Goal: Task Accomplishment & Management: Use online tool/utility

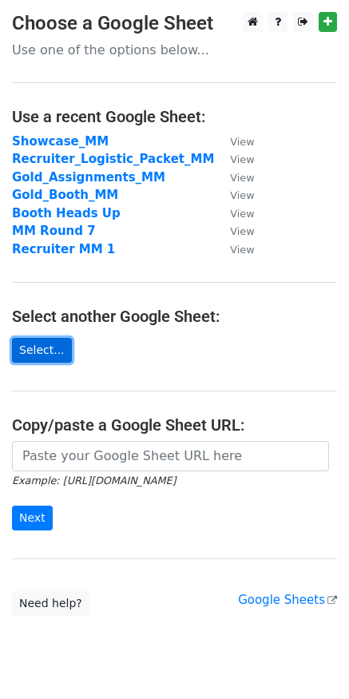
click at [48, 344] on link "Select..." at bounding box center [42, 350] width 60 height 25
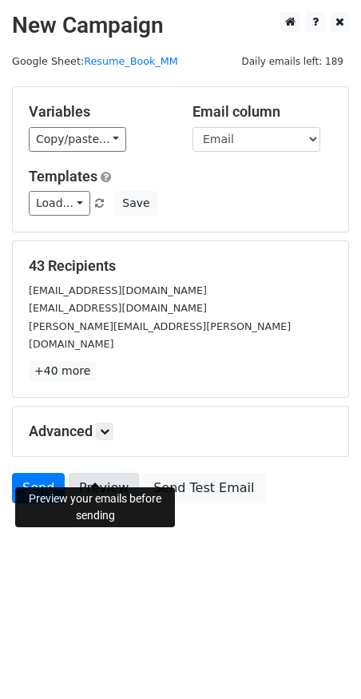
click at [101, 473] on link "Preview" at bounding box center [104, 488] width 70 height 30
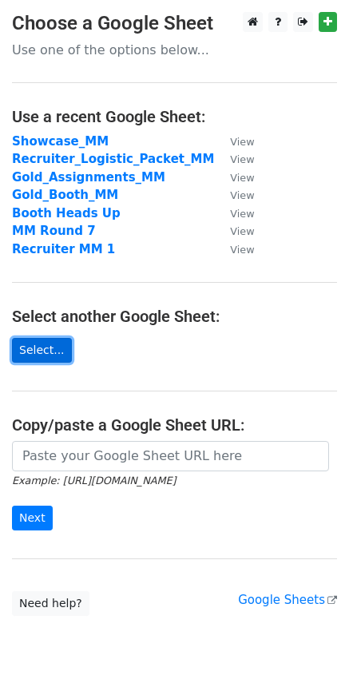
click at [48, 350] on link "Select..." at bounding box center [42, 350] width 60 height 25
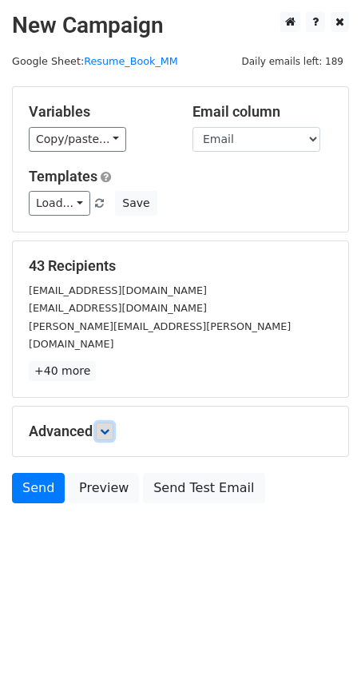
click at [109, 427] on icon at bounding box center [105, 432] width 10 height 10
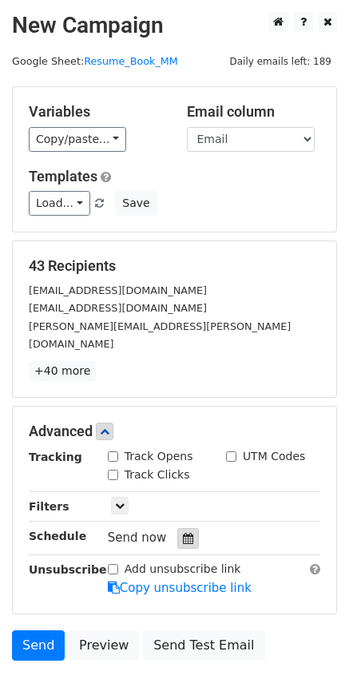
click at [185, 533] on icon at bounding box center [188, 538] width 10 height 11
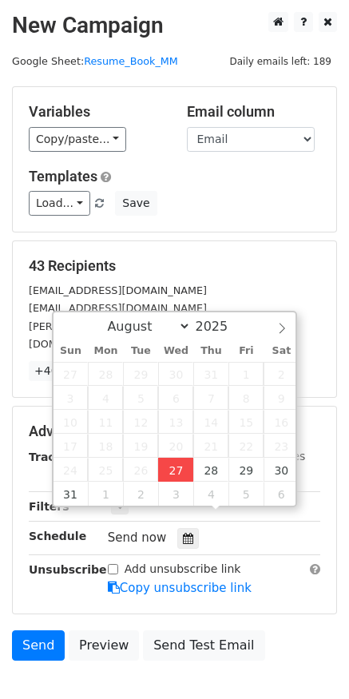
type input "[DATE] 12:00"
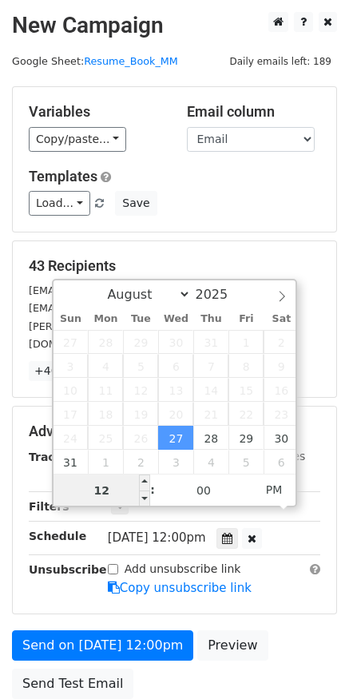
click at [121, 488] on input "12" at bounding box center [103, 491] width 98 height 32
type input "1"
type input "8"
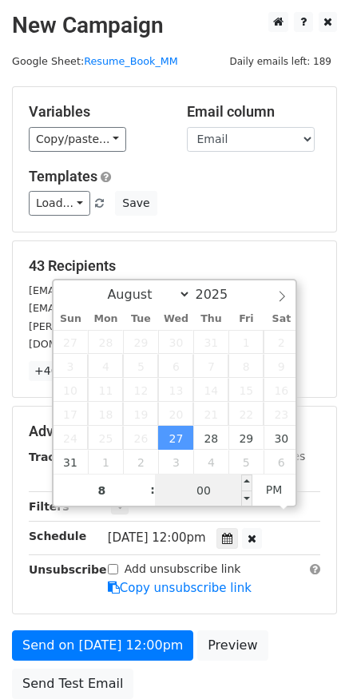
type input "[DATE] 20:00"
type input "08"
click at [213, 492] on input "00" at bounding box center [204, 491] width 98 height 32
type input "30"
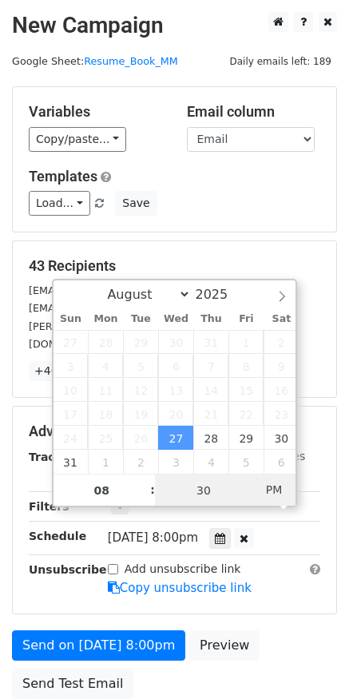
type input "[DATE] 08:30"
click at [278, 492] on span "PM" at bounding box center [275, 490] width 44 height 32
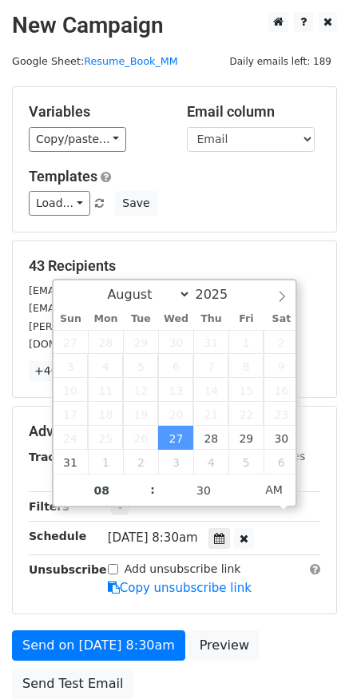
click at [318, 599] on form "Variables Copy/paste... {{Email}} {{Name}} {{Company}} Email column Email Name …" at bounding box center [174, 396] width 325 height 621
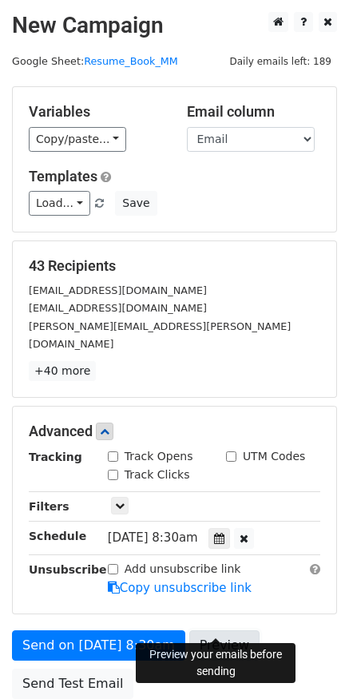
click at [212, 631] on link "Preview" at bounding box center [224, 646] width 70 height 30
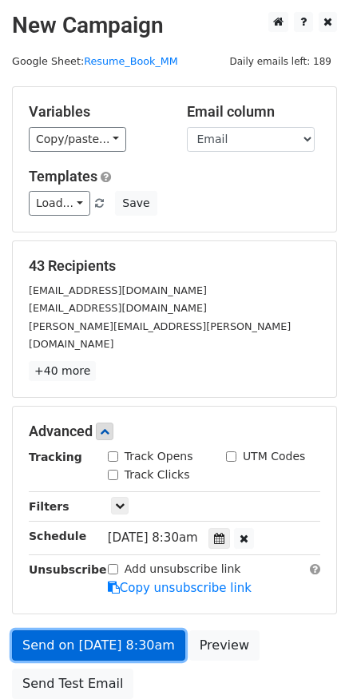
click at [143, 631] on link "Send on [DATE] 8:30am" at bounding box center [98, 646] width 173 height 30
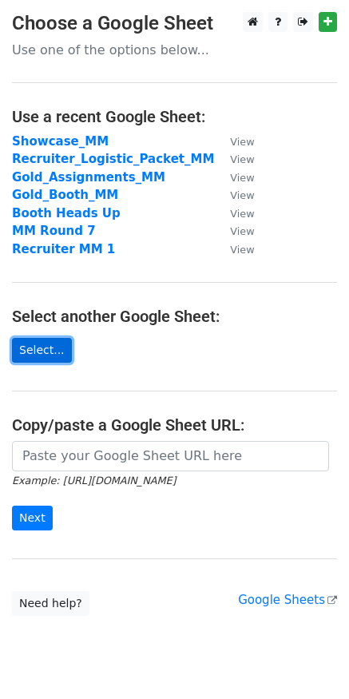
click at [26, 345] on link "Select..." at bounding box center [42, 350] width 60 height 25
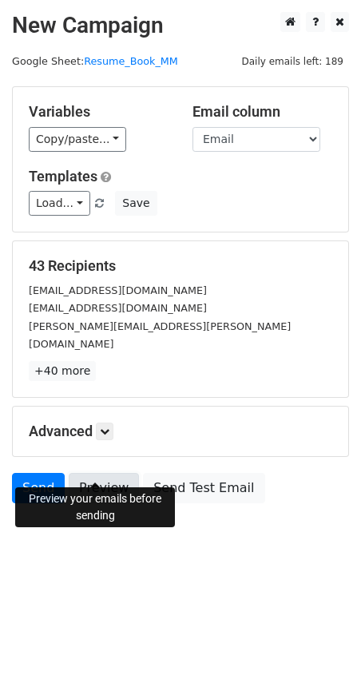
click at [117, 473] on link "Preview" at bounding box center [104, 488] width 70 height 30
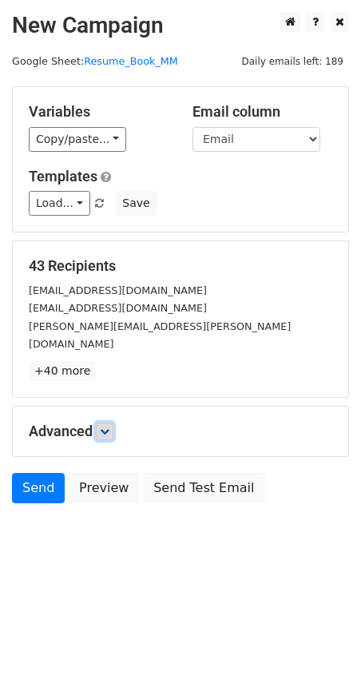
click at [109, 427] on icon at bounding box center [105, 432] width 10 height 10
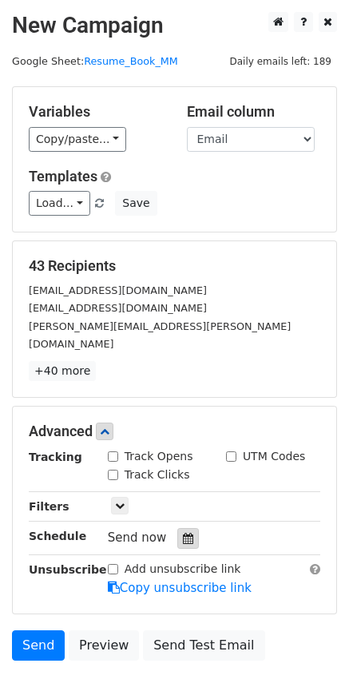
click at [183, 533] on icon at bounding box center [188, 538] width 10 height 11
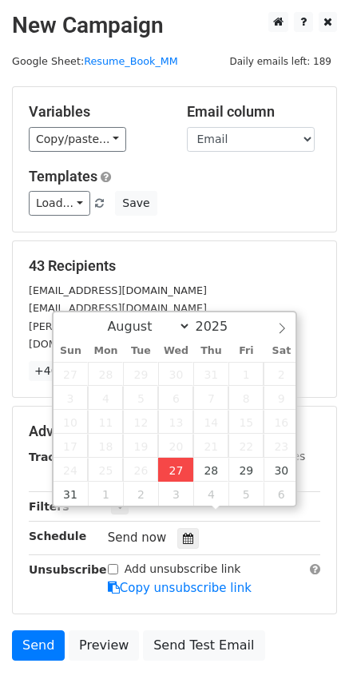
type input "[DATE] 12:00"
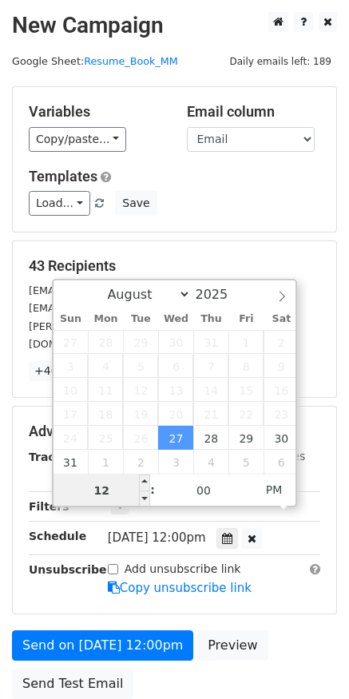
click at [118, 496] on input "12" at bounding box center [103, 491] width 98 height 32
type input "1"
type input "8"
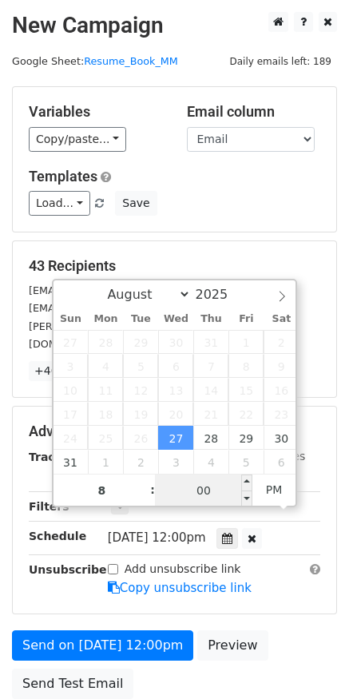
type input "[DATE] 20:00"
type input "08"
click at [216, 496] on input "00" at bounding box center [204, 491] width 98 height 32
type input "30"
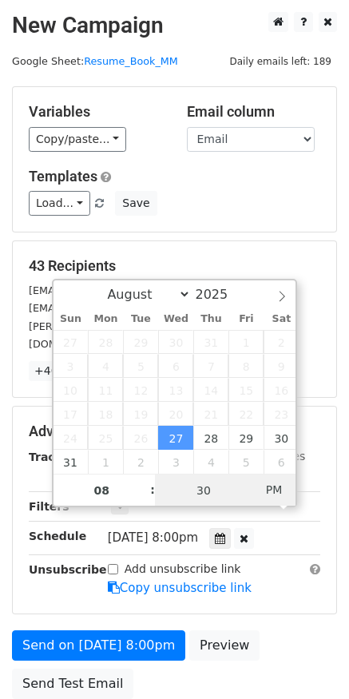
type input "[DATE] 08:30"
click at [279, 498] on span "AM" at bounding box center [275, 490] width 44 height 32
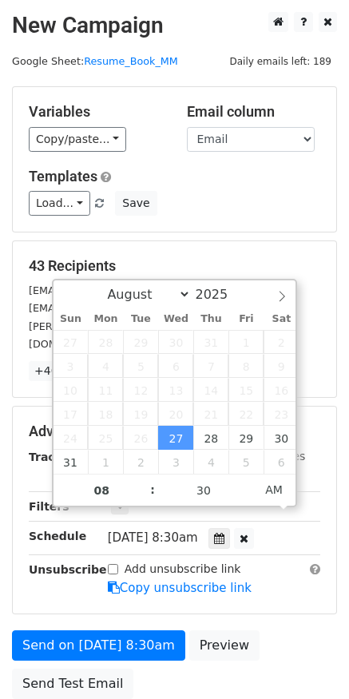
click at [294, 631] on div "Send on [DATE] 8:30am Preview Send Test Email" at bounding box center [174, 669] width 349 height 77
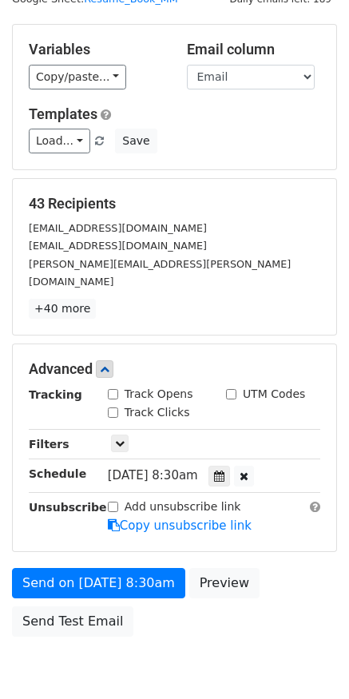
scroll to position [112, 0]
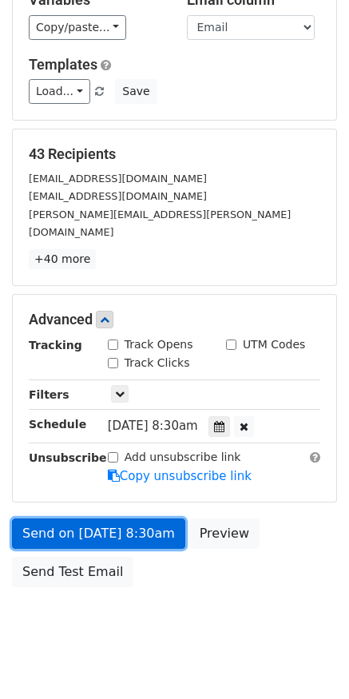
click at [152, 519] on link "Send on [DATE] 8:30am" at bounding box center [98, 534] width 173 height 30
